Goal: Task Accomplishment & Management: Use online tool/utility

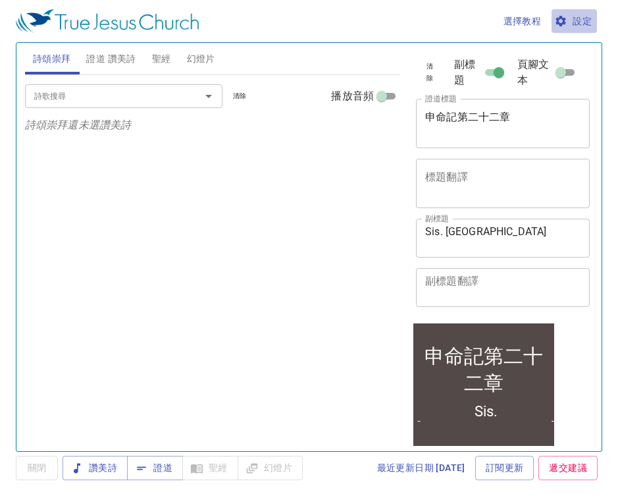
click at [570, 18] on span "設定" at bounding box center [574, 21] width 35 height 16
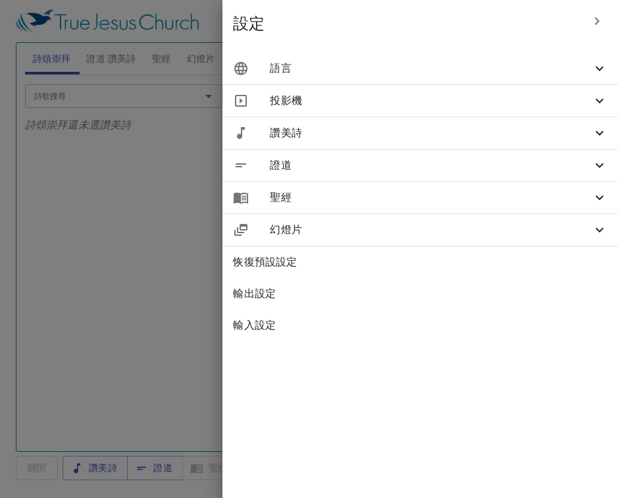
click at [595, 71] on icon at bounding box center [600, 69] width 16 height 16
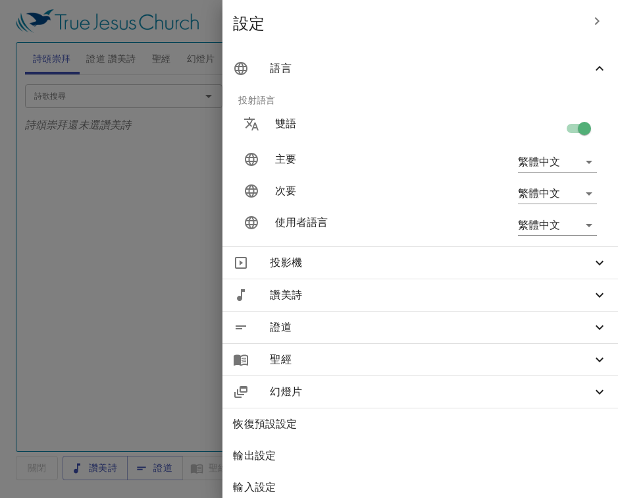
click at [585, 125] on input "checkbox" at bounding box center [584, 131] width 75 height 25
checkbox input "false"
click at [183, 230] on div at bounding box center [309, 249] width 618 height 498
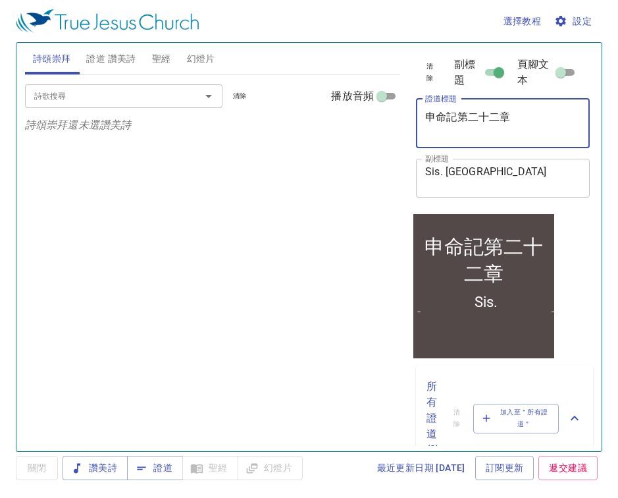
click at [515, 116] on textarea "申命記第二十二章" at bounding box center [502, 123] width 155 height 25
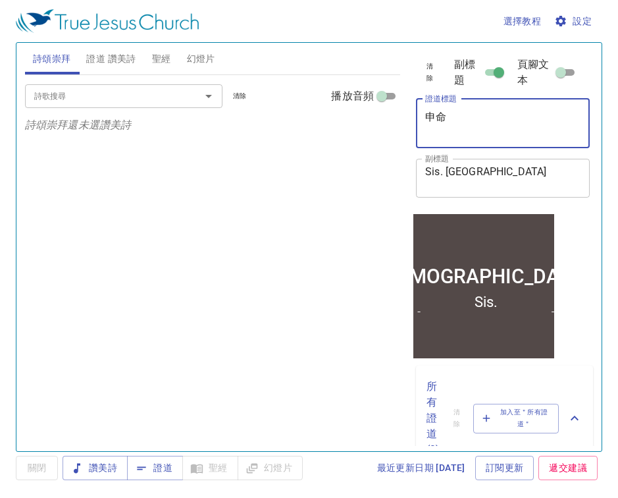
type textarea "申"
paste textarea "[DEMOGRAPHIC_DATA]記第二十九章"
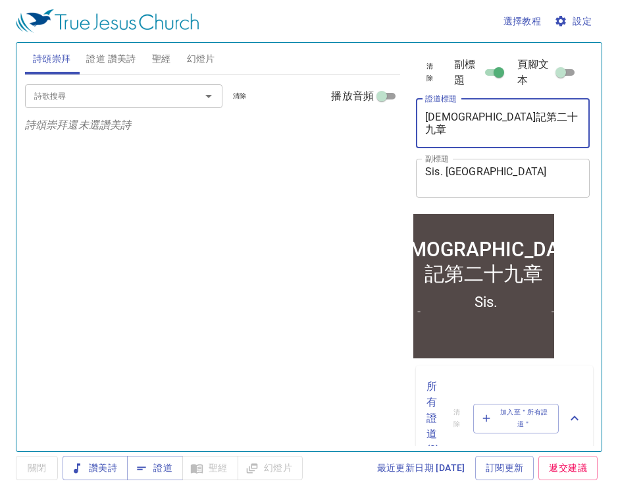
type textarea "[DEMOGRAPHIC_DATA]記第二十九章"
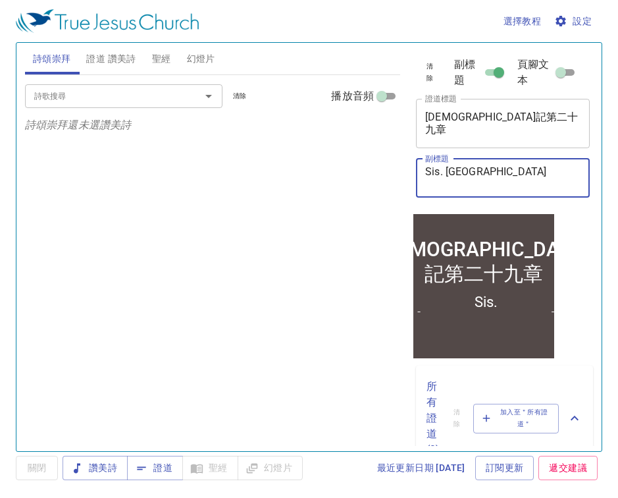
click at [494, 177] on textarea "Sis. Jocelyn" at bounding box center [502, 177] width 155 height 25
type textarea "S"
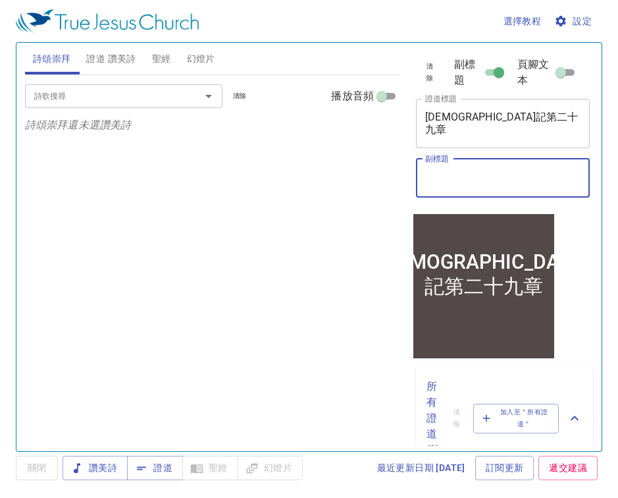
click at [479, 178] on textarea "副標題" at bounding box center [502, 177] width 155 height 25
click at [447, 171] on textarea "副標題" at bounding box center [502, 177] width 155 height 25
click at [442, 183] on textarea "副標題" at bounding box center [502, 177] width 155 height 25
paste textarea "Sis. [PERSON_NAME]"
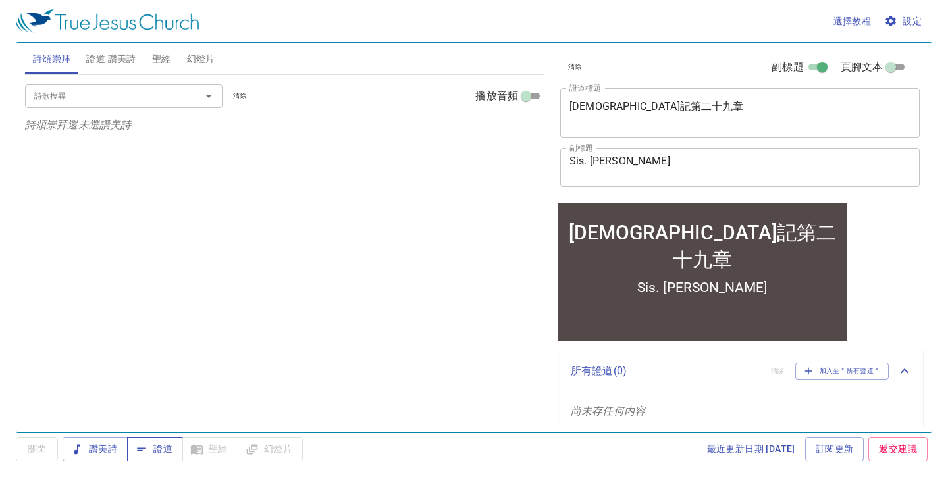
type textarea "Sis. [PERSON_NAME]"
click at [163, 454] on span "證道" at bounding box center [155, 449] width 35 height 16
click at [159, 60] on span "聖經" at bounding box center [161, 59] width 19 height 16
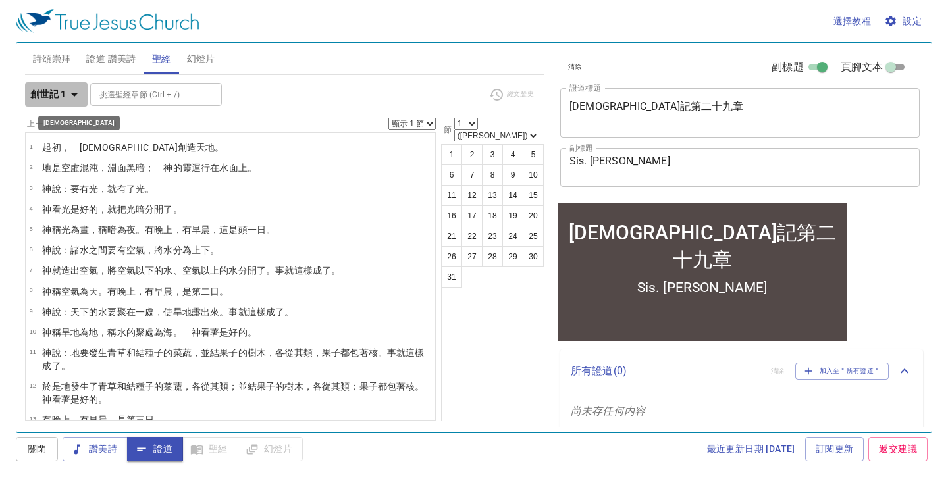
click at [72, 95] on icon "button" at bounding box center [75, 95] width 16 height 16
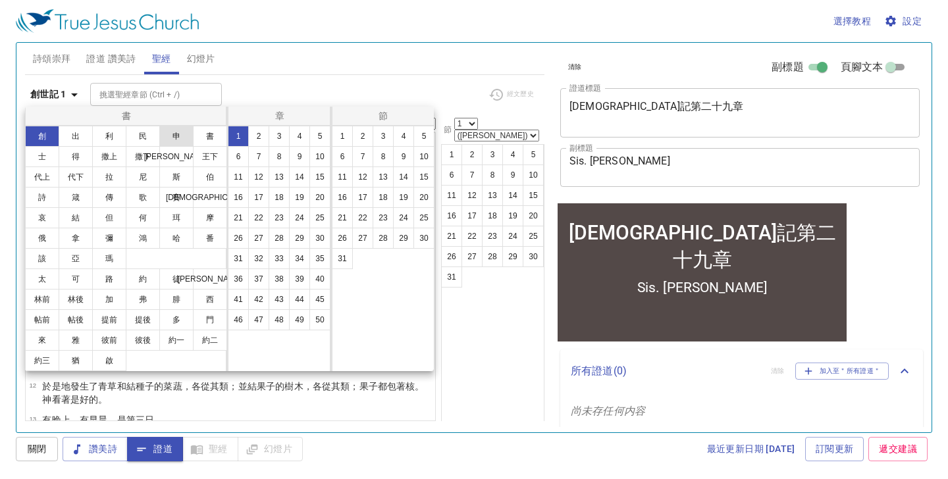
click at [177, 138] on button "申" at bounding box center [176, 136] width 34 height 21
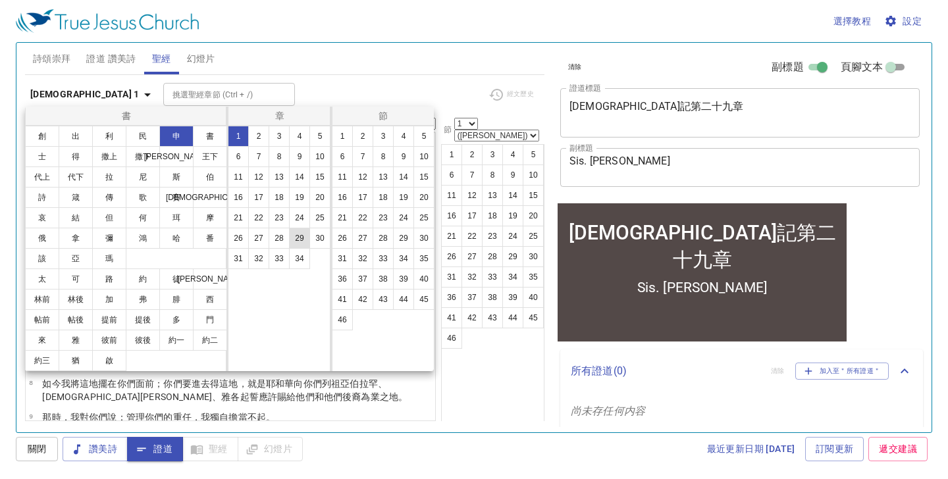
click at [302, 240] on button "29" at bounding box center [299, 238] width 21 height 21
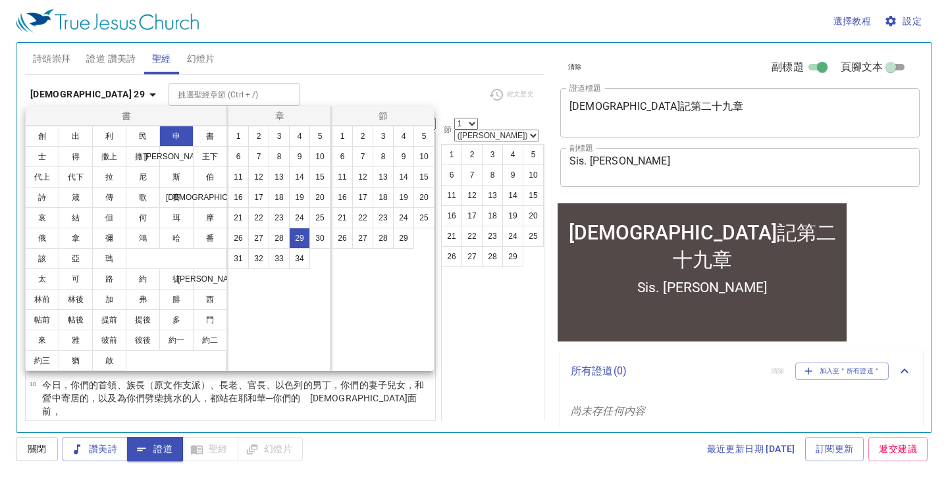
click at [453, 141] on div at bounding box center [474, 239] width 948 height 479
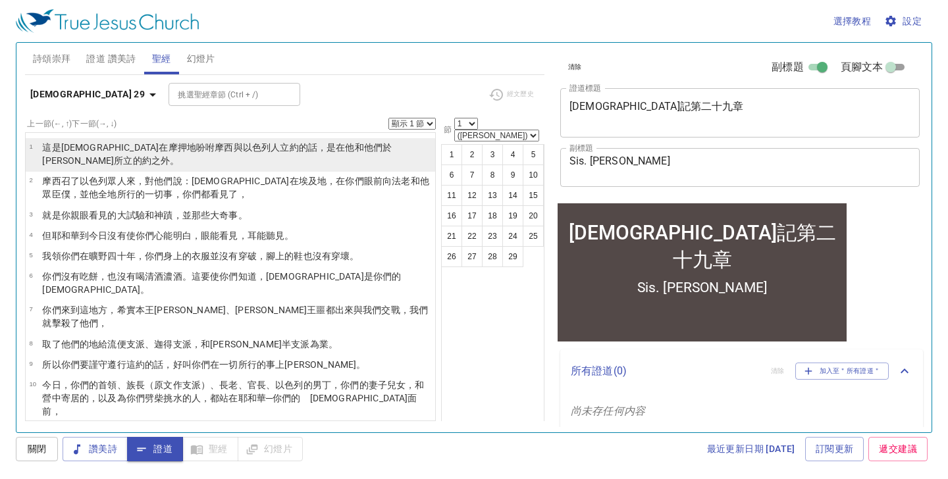
click at [180, 155] on wh3772 "約 之外。" at bounding box center [161, 160] width 38 height 11
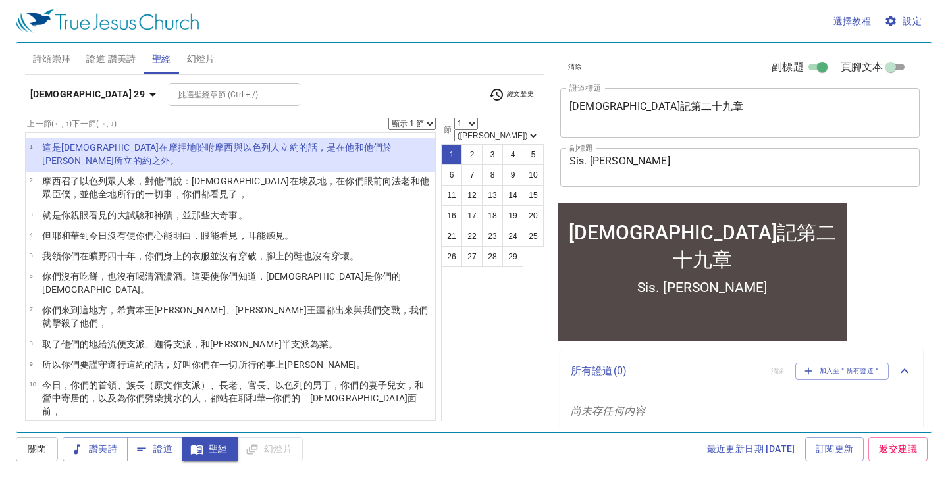
click at [467, 148] on button "2" at bounding box center [472, 154] width 21 height 21
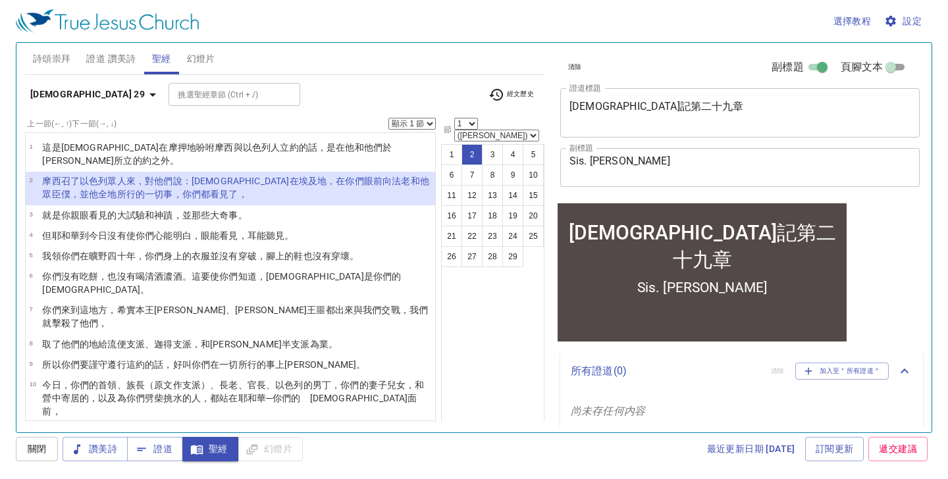
select select "2"
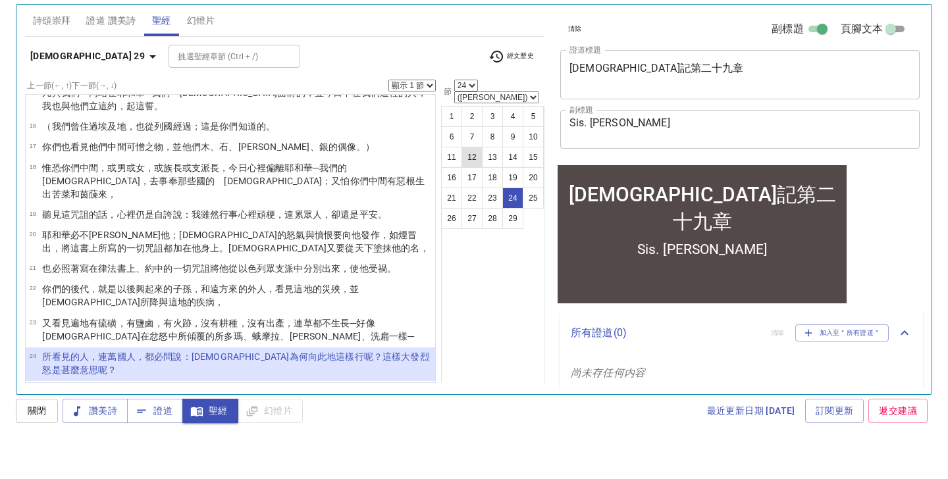
select select "25"
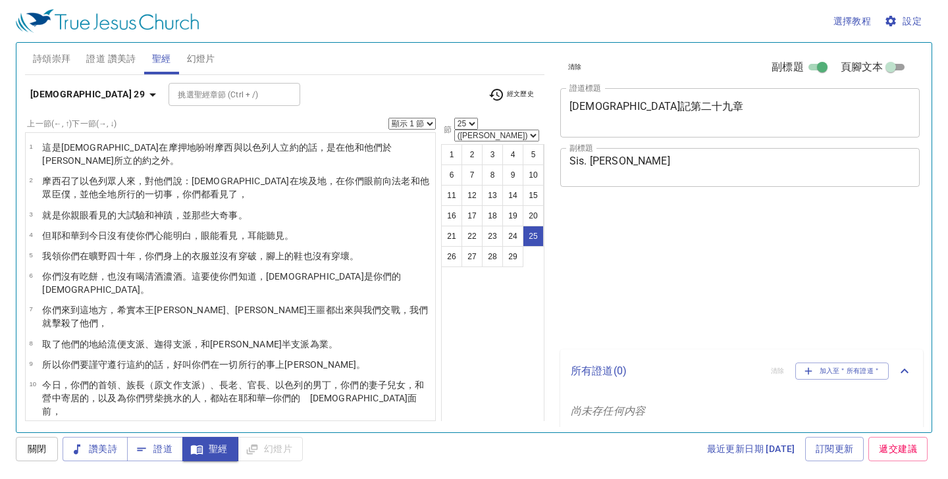
select select "25"
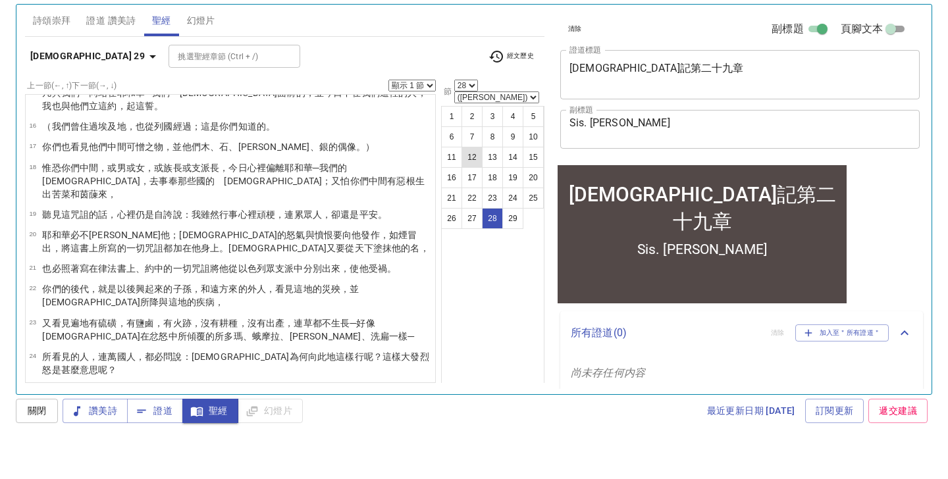
scroll to position [476, 0]
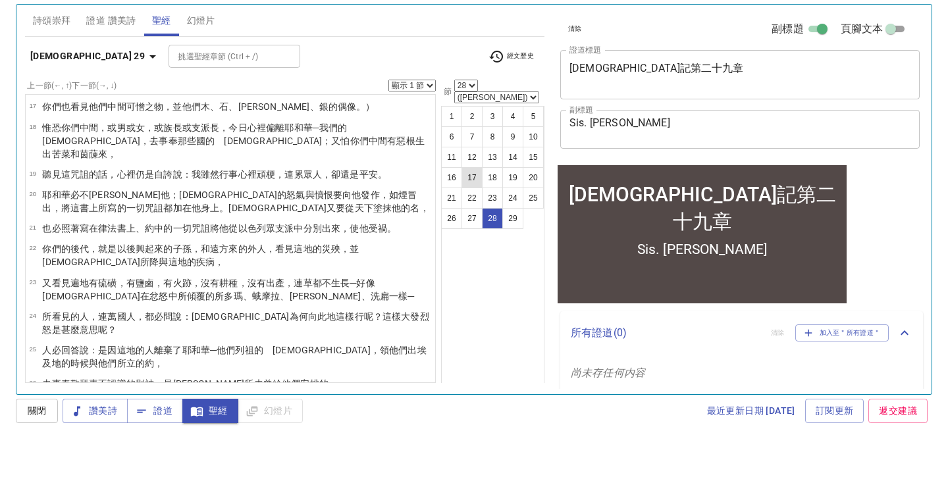
select select "29"
click at [155, 441] on span "證道" at bounding box center [155, 449] width 35 height 16
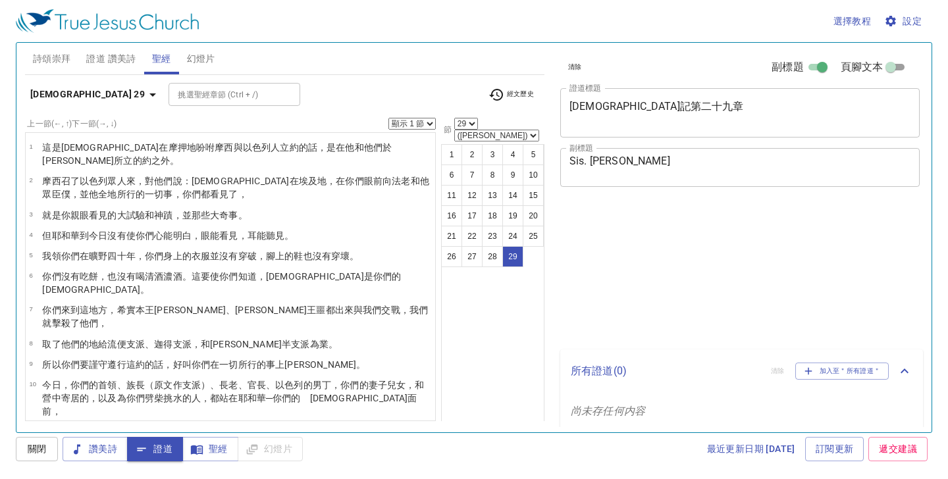
select select "29"
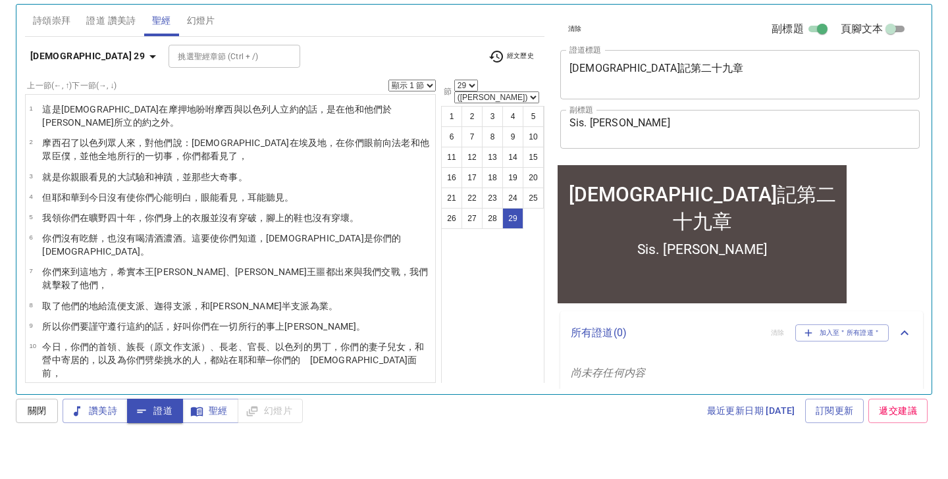
scroll to position [476, 0]
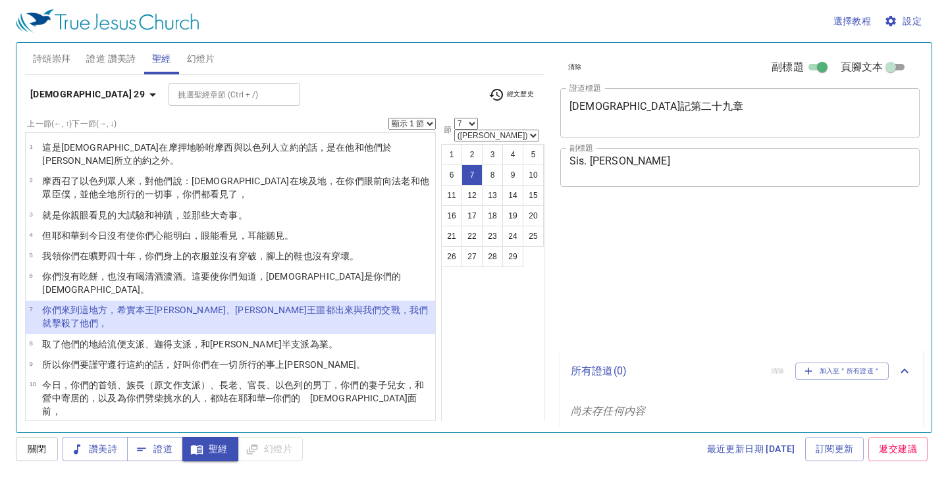
select select "7"
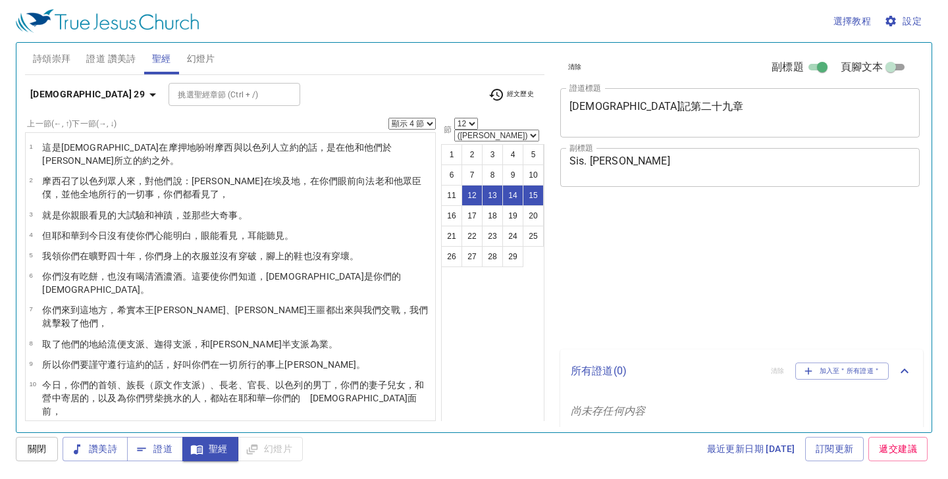
select select "4"
select select "12"
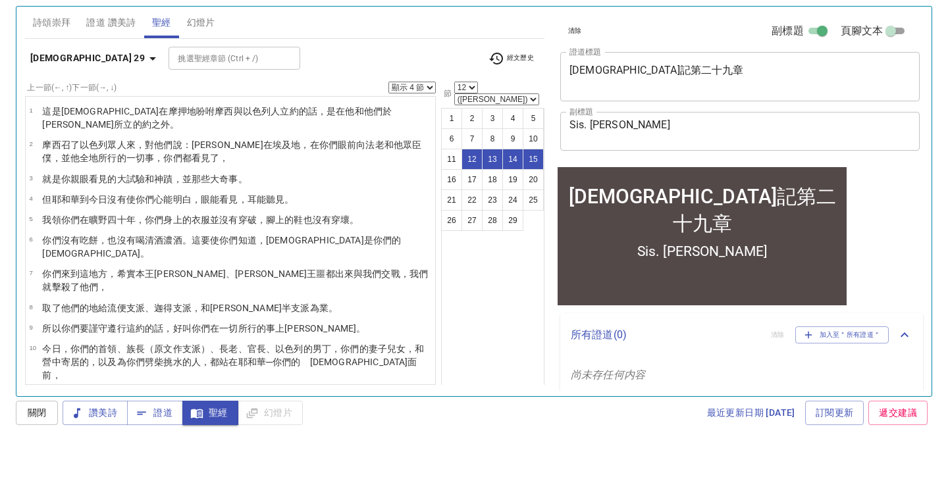
scroll to position [219, 0]
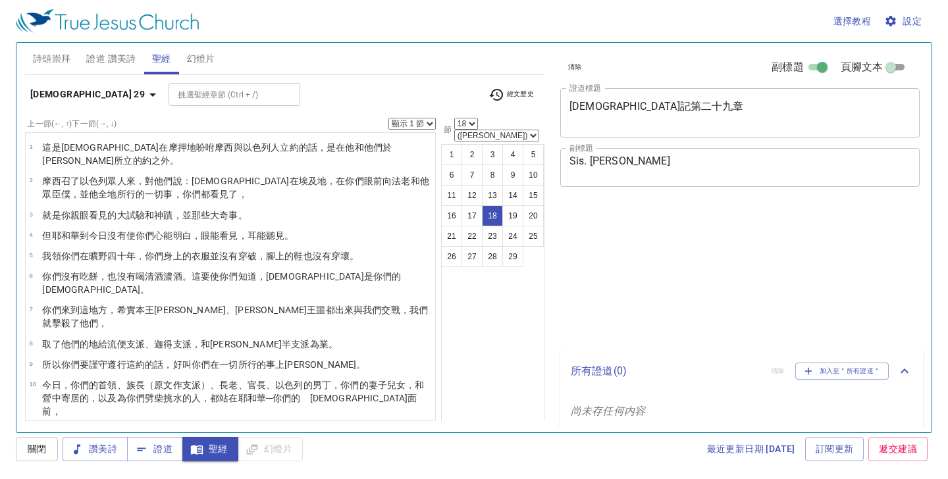
select select "18"
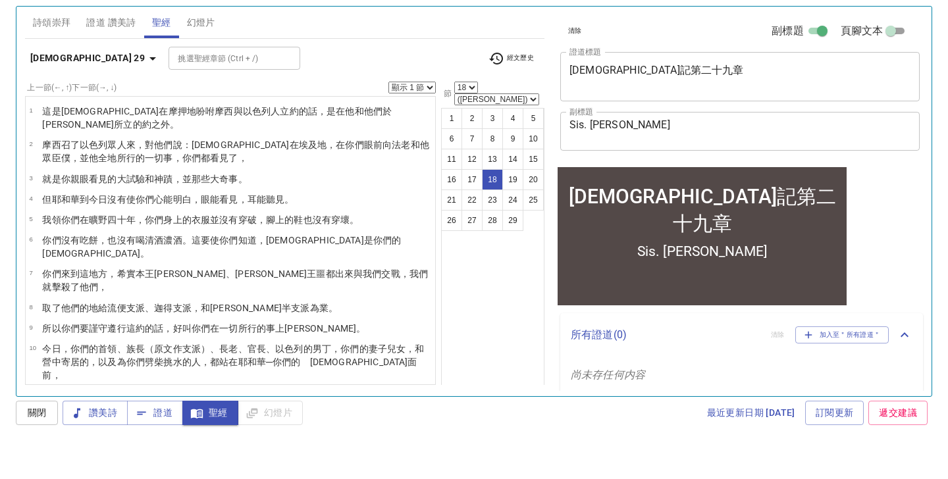
scroll to position [219, 0]
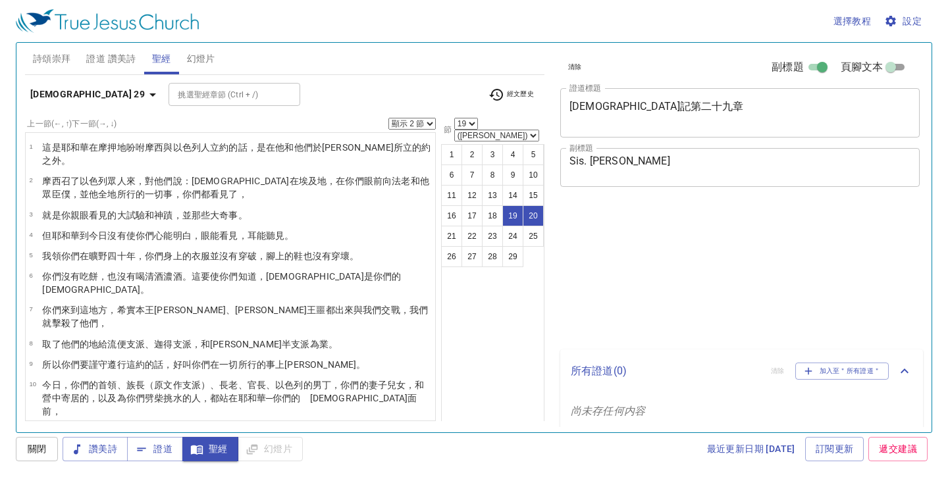
select select "2"
select select "19"
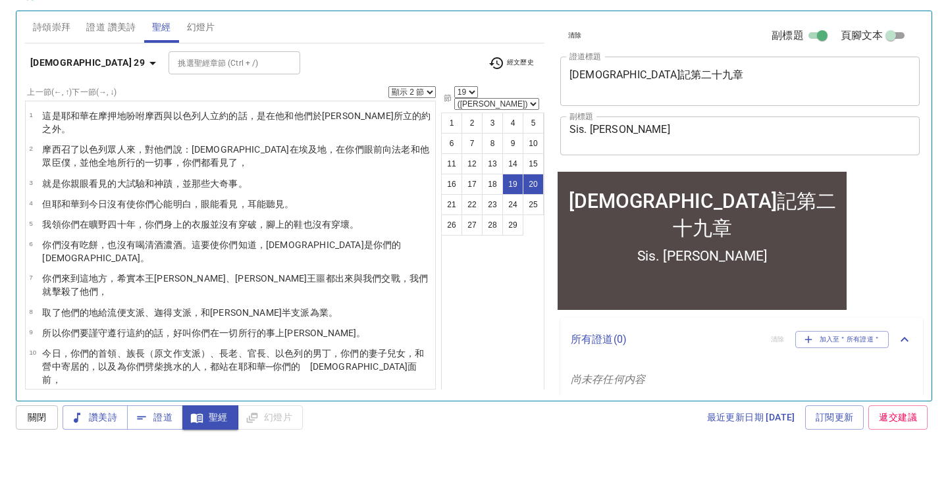
scroll to position [422, 0]
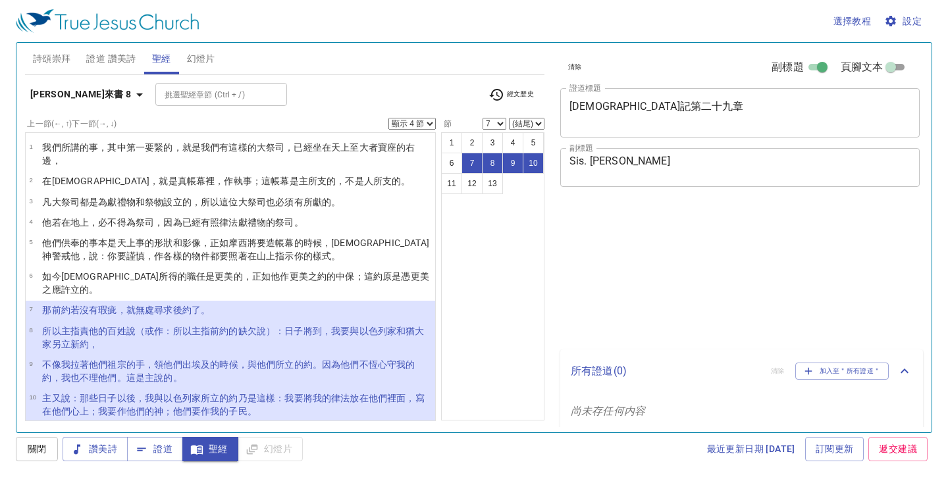
select select "4"
select select "7"
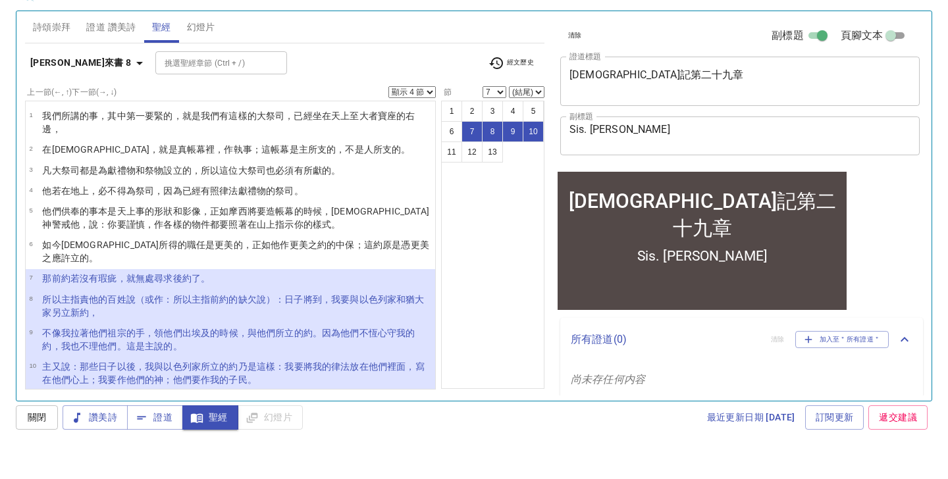
scroll to position [32, 0]
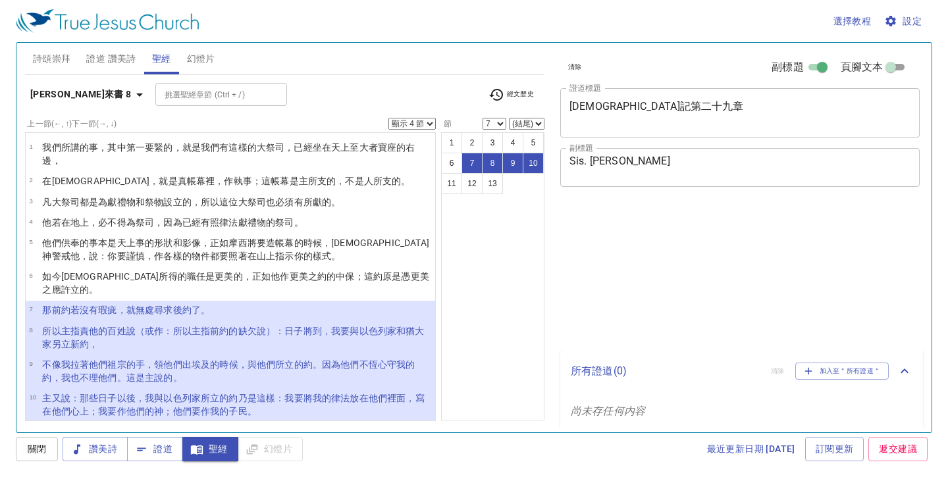
select select "4"
select select "7"
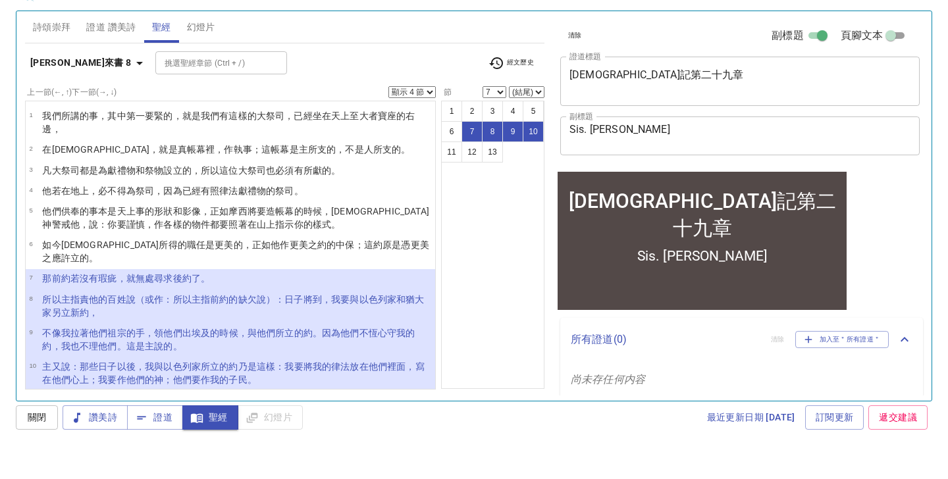
scroll to position [32, 0]
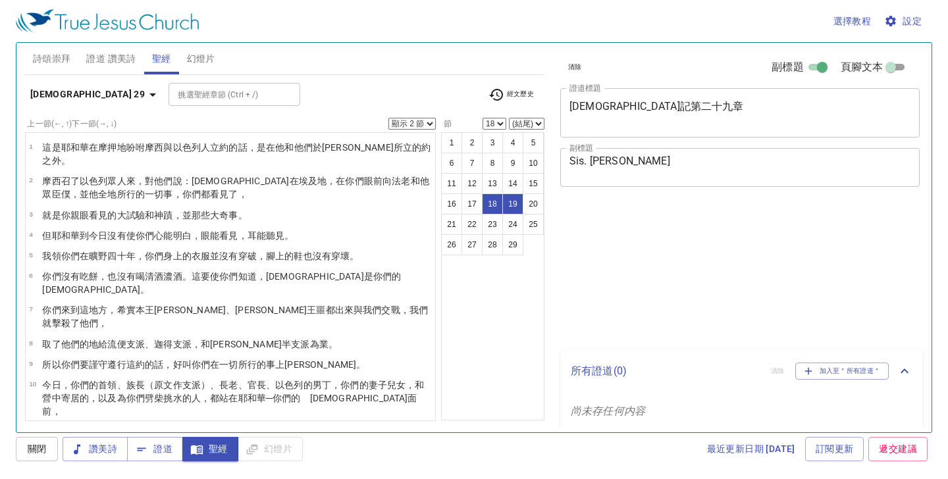
select select "2"
select select "18"
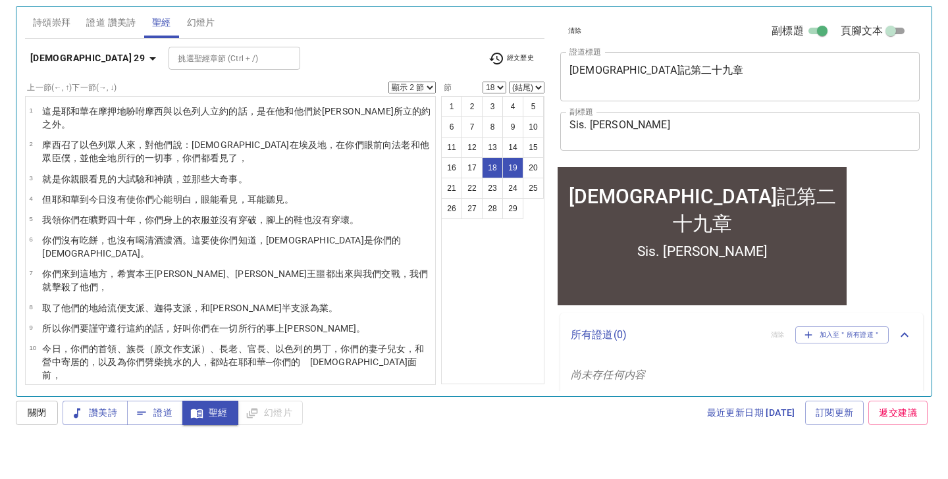
scroll to position [294, 0]
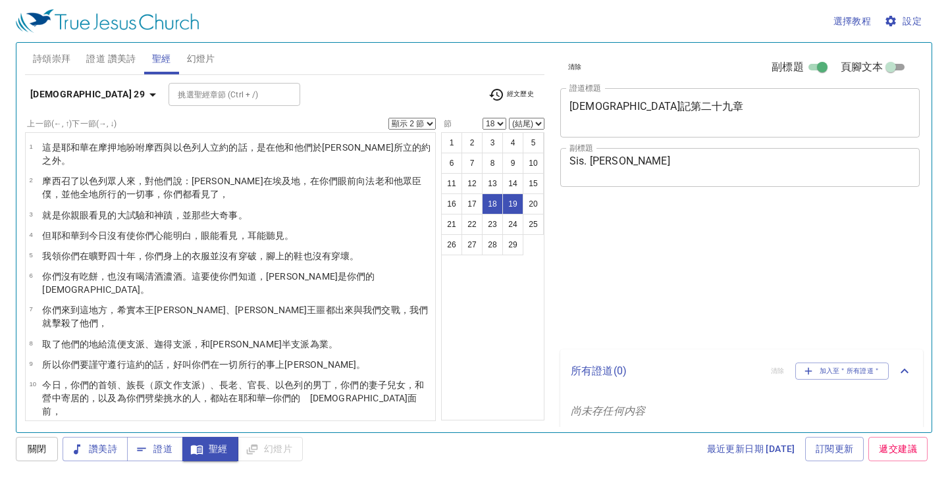
select select "2"
select select "18"
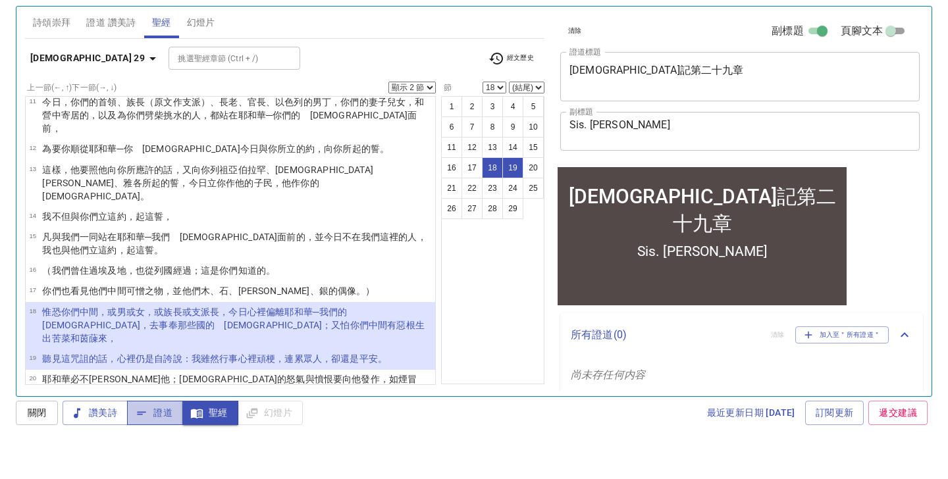
click at [160, 441] on span "證道" at bounding box center [155, 449] width 35 height 16
click at [201, 51] on span "幻燈片" at bounding box center [201, 59] width 28 height 16
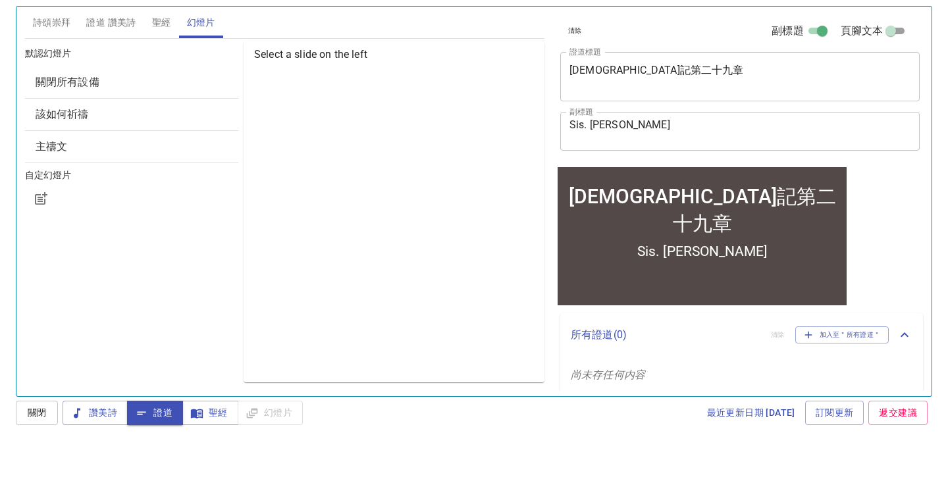
click at [87, 144] on span "該如何祈禱" at bounding box center [62, 150] width 53 height 13
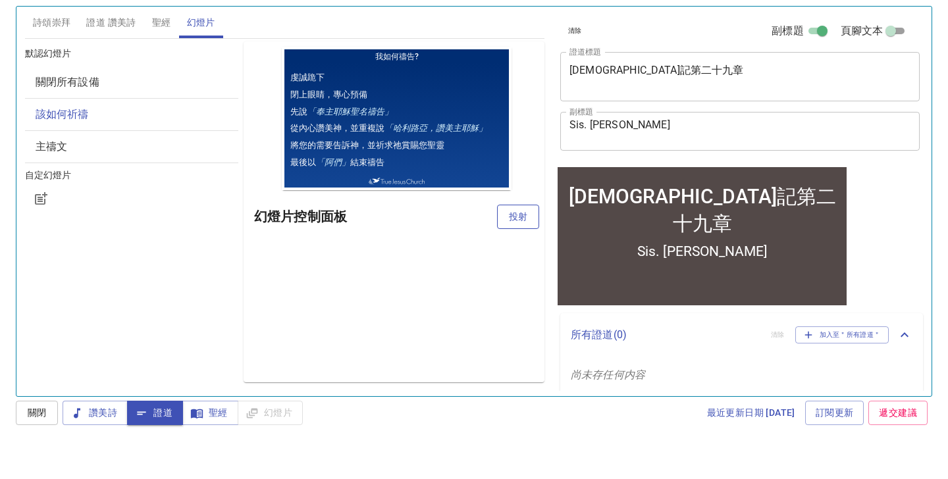
click at [517, 245] on span "投射" at bounding box center [518, 253] width 21 height 16
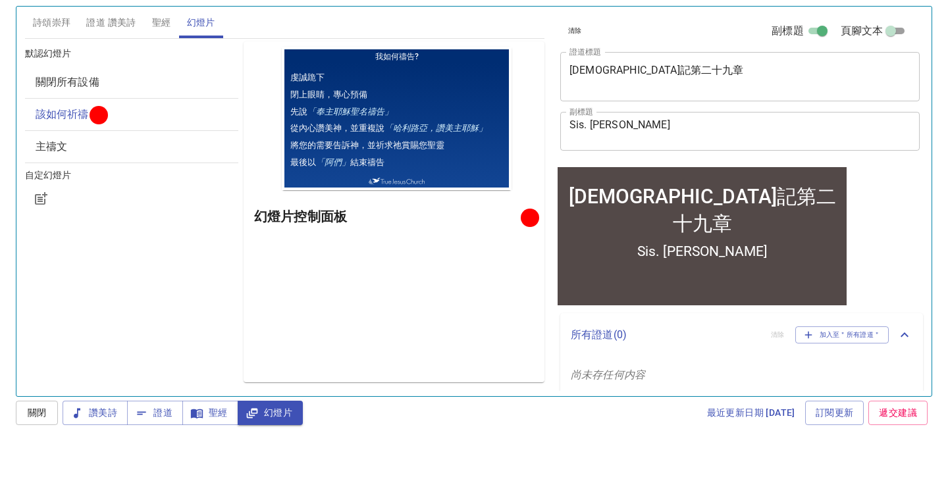
scroll to position [36, 0]
click at [82, 175] on span "主禱文" at bounding box center [132, 183] width 192 height 16
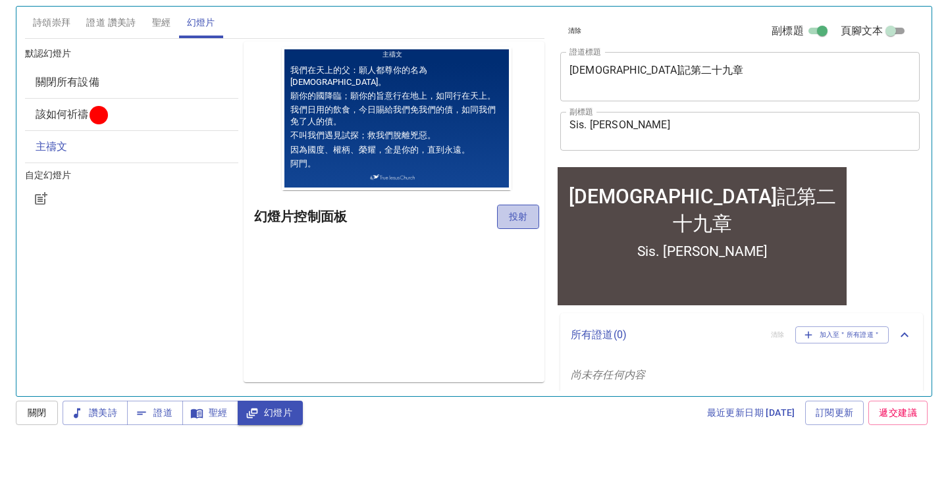
click at [516, 245] on span "投射" at bounding box center [518, 253] width 21 height 16
